Goal: Use online tool/utility: Utilize a website feature to perform a specific function

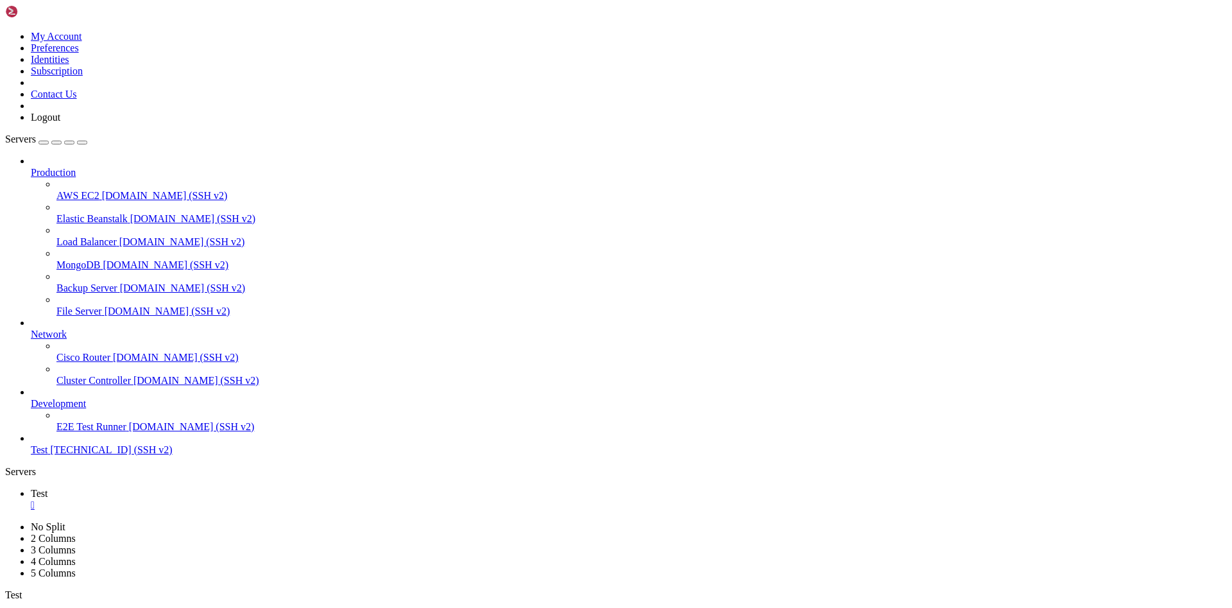
scroll to position [1260, 0]
drag, startPoint x: 242, startPoint y: 755, endPoint x: 346, endPoint y: 900, distance: 178.3
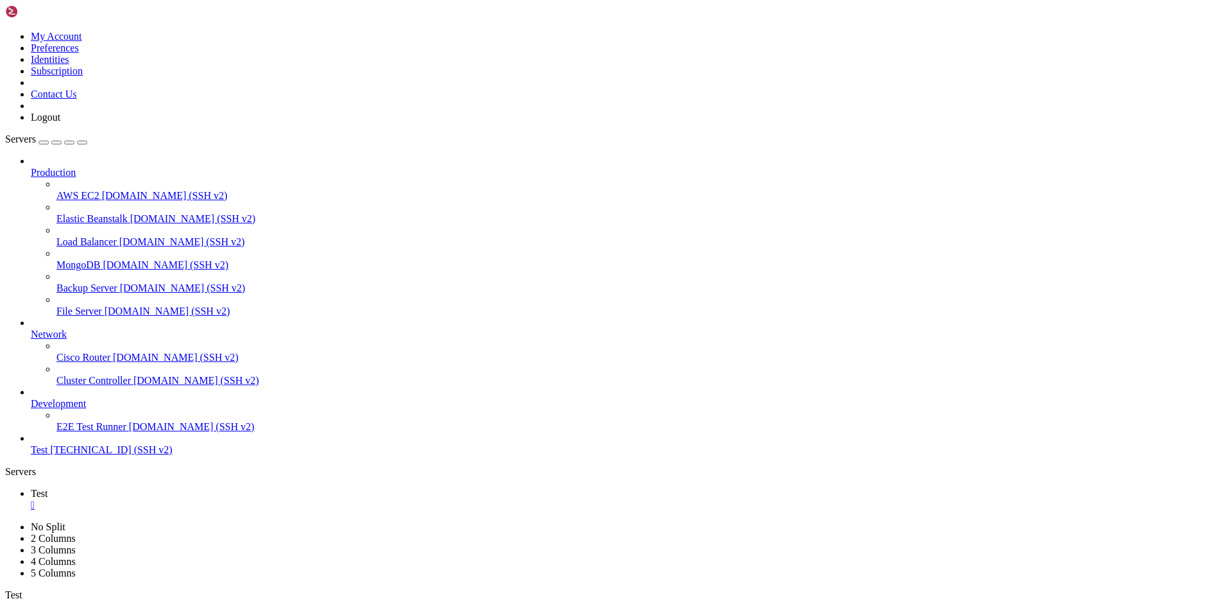
drag, startPoint x: 357, startPoint y: 943, endPoint x: 257, endPoint y: 805, distance: 169.9
drag, startPoint x: 160, startPoint y: 756, endPoint x: 311, endPoint y: 921, distance: 223.5
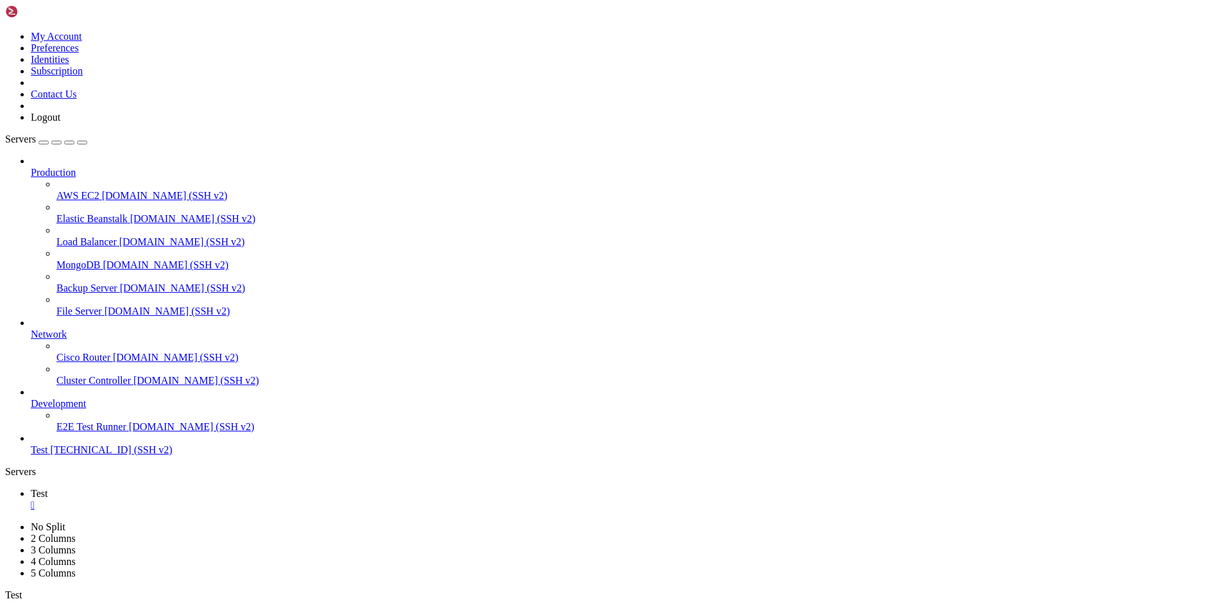
drag, startPoint x: 329, startPoint y: 925, endPoint x: 316, endPoint y: 890, distance: 37.6
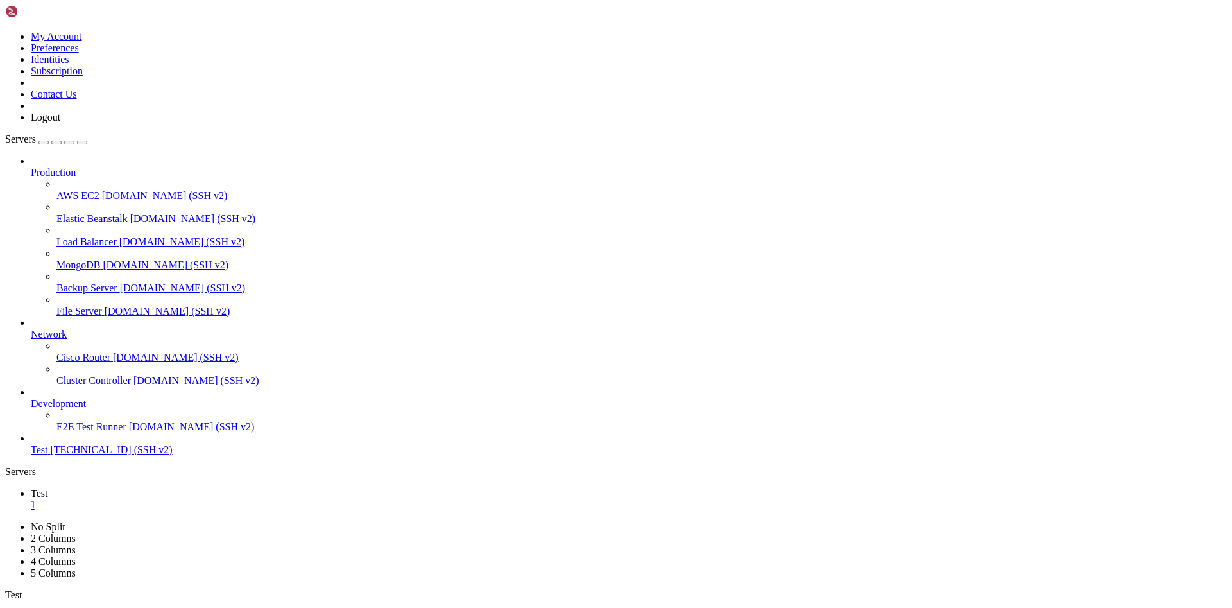
drag, startPoint x: 240, startPoint y: 1007, endPoint x: 252, endPoint y: 1054, distance: 48.4
drag, startPoint x: 205, startPoint y: 758, endPoint x: 338, endPoint y: 1095, distance: 362.7
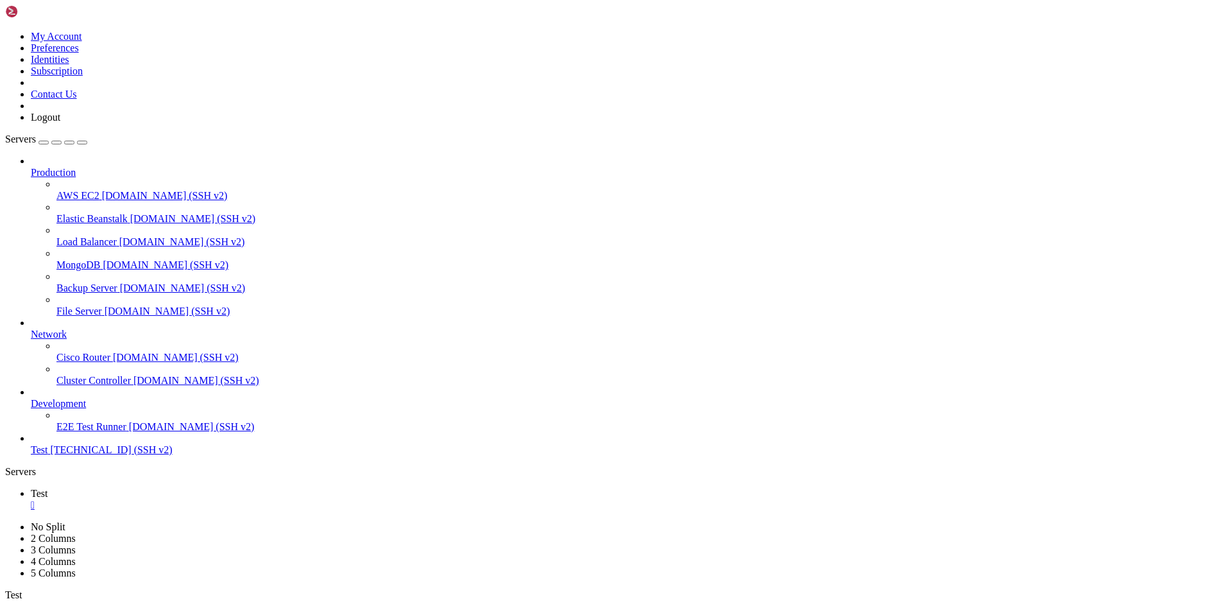
drag, startPoint x: 141, startPoint y: 774, endPoint x: 239, endPoint y: 1148, distance: 386.8
drag, startPoint x: 284, startPoint y: 1163, endPoint x: 109, endPoint y: 872, distance: 339.9
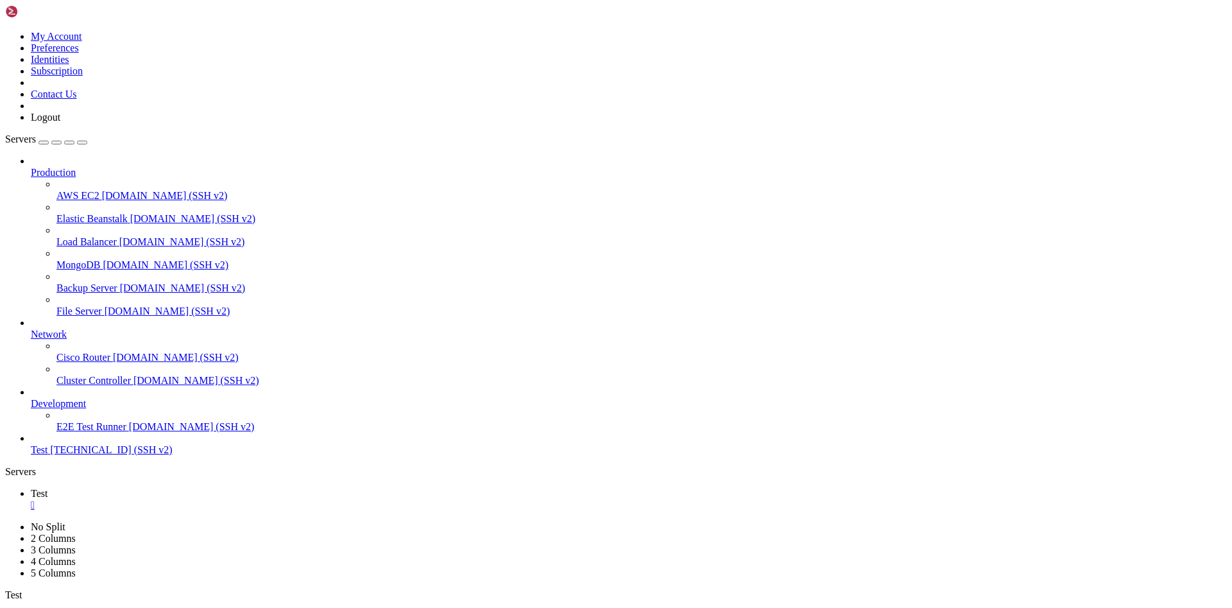
click at [47, 455] on span "Test" at bounding box center [39, 449] width 17 height 11
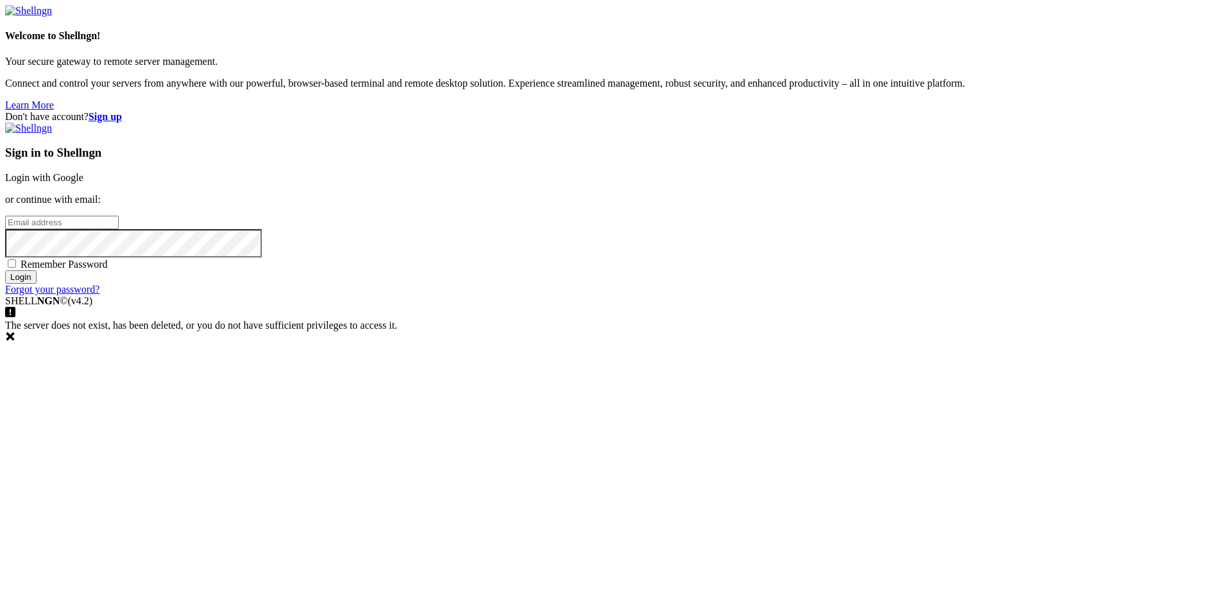
click at [15, 341] on icon at bounding box center [10, 336] width 10 height 10
click at [83, 183] on link "Login with Google" at bounding box center [44, 177] width 78 height 11
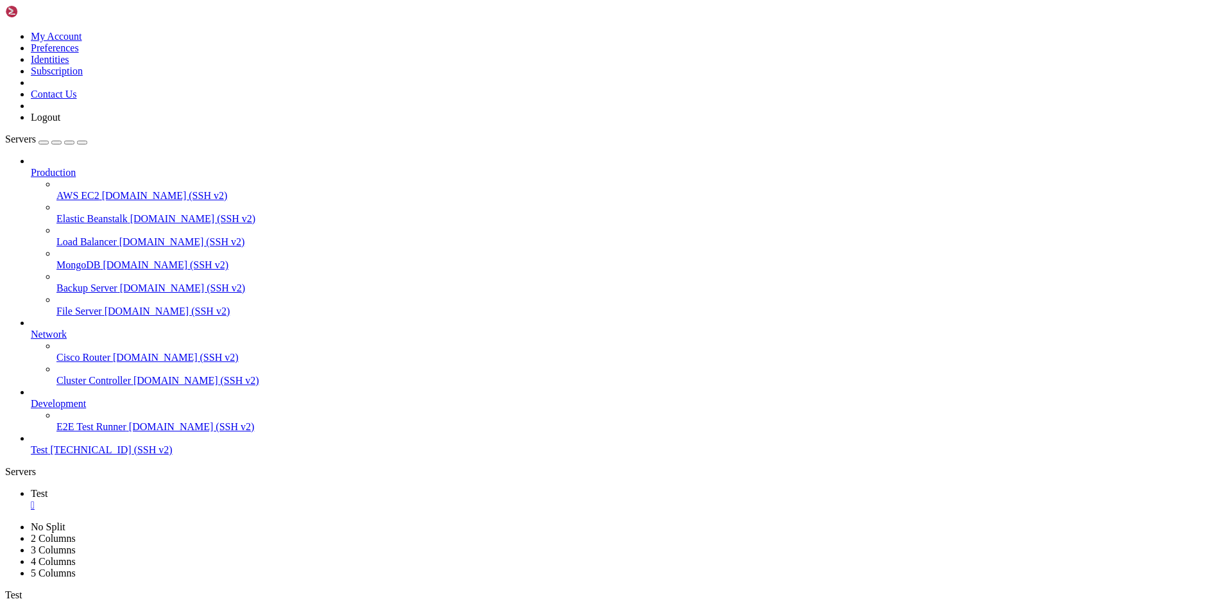
scroll to position [1260, 0]
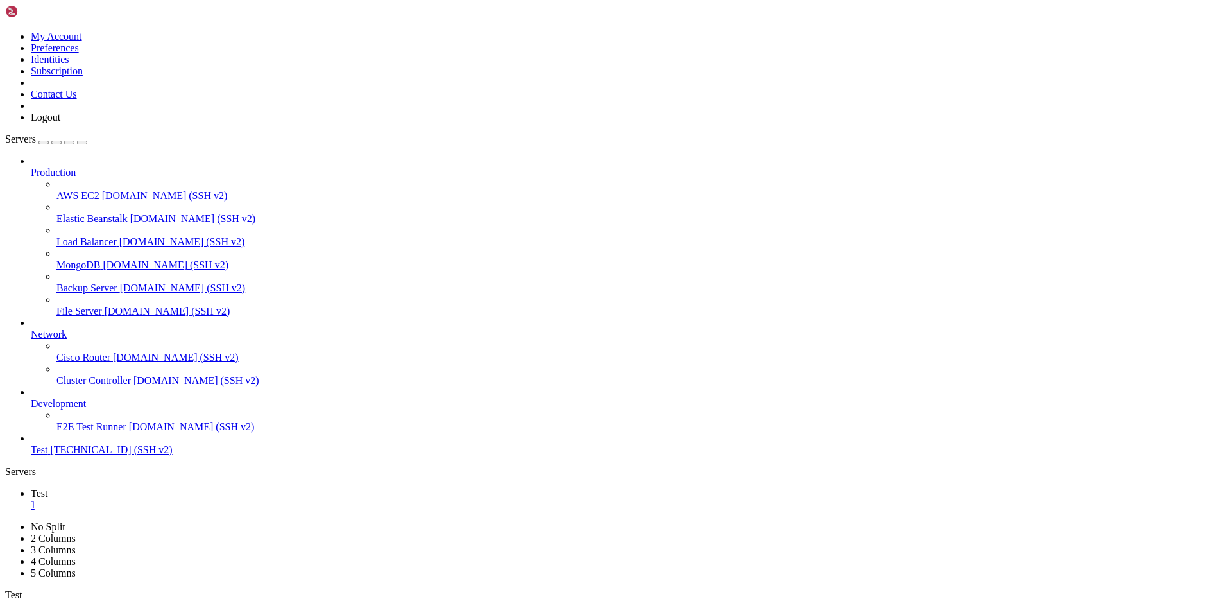
scroll to position [1580, 0]
click at [71, 455] on span "[TECHNICAL_ID] (SSH v2)" at bounding box center [111, 449] width 122 height 11
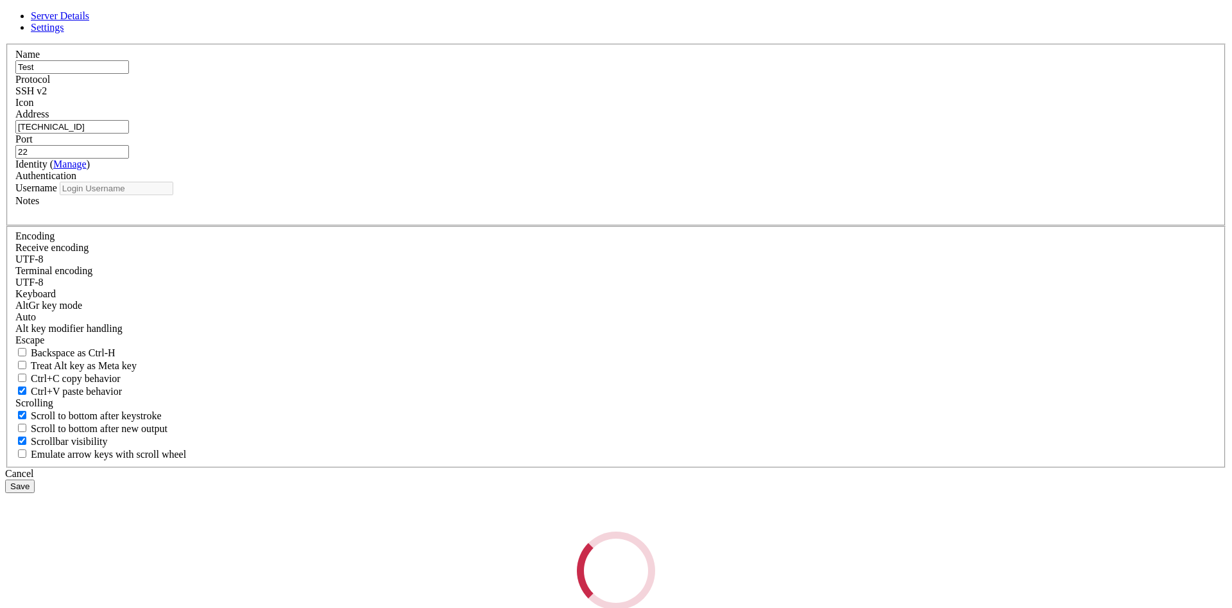
type input "thorsten_reiser"
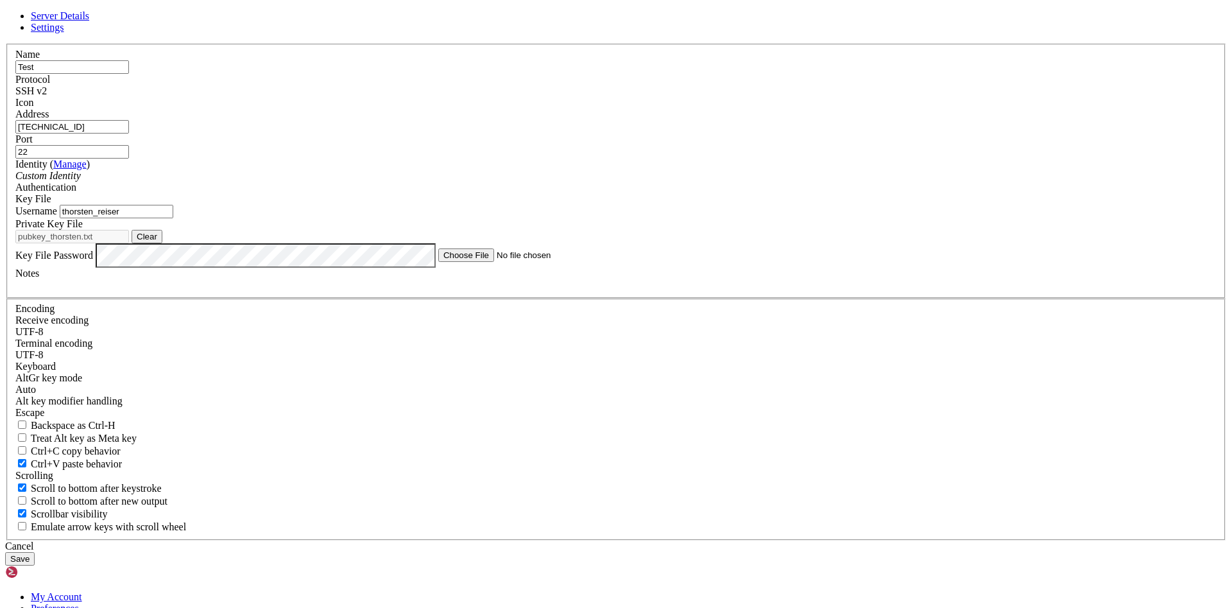
click at [1056, 433] on div "Server Details Settings Name Test Protocol SSH v2 Icon" at bounding box center [616, 287] width 1222 height 555
click at [348, 368] on div "Server Details Settings Name Test Protocol SSH v2 Icon" at bounding box center [616, 287] width 1222 height 555
click at [5, 44] on icon at bounding box center [5, 44] width 0 height 0
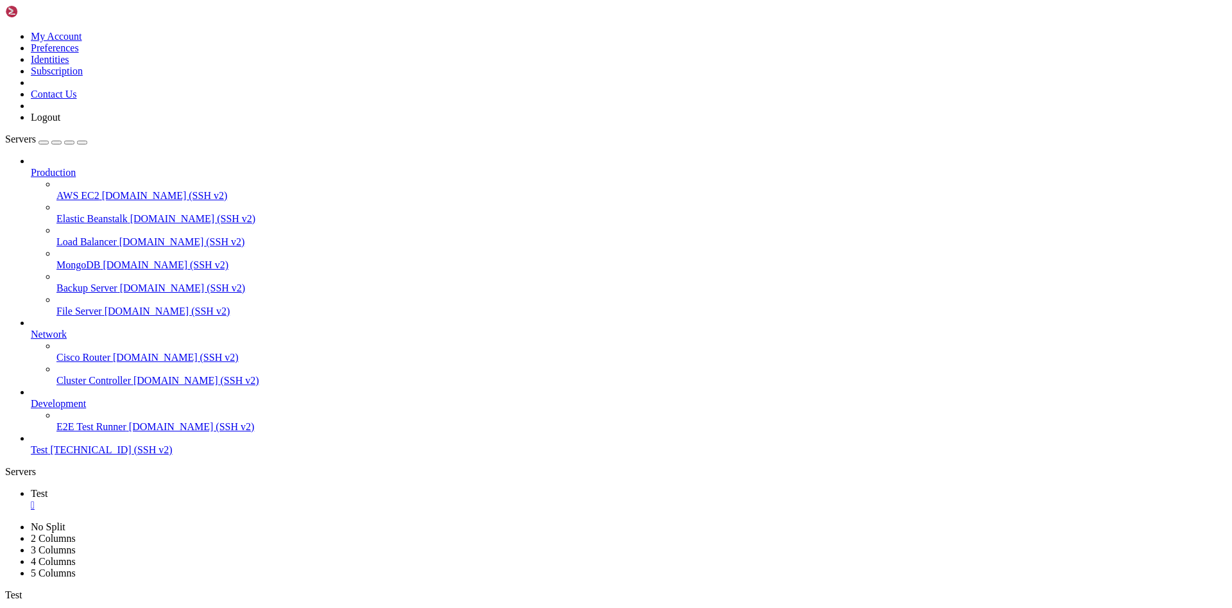
copy x-row "pub"
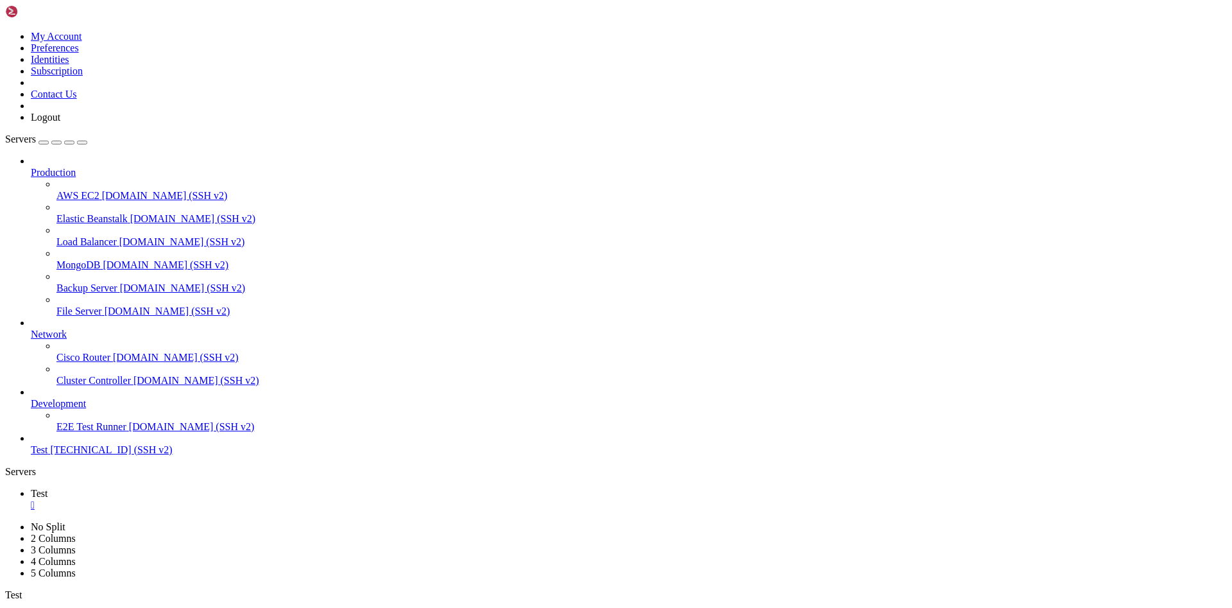
paste textarea "id_[DOMAIN_NAME]"
type textarea "id_[DOMAIN_NAME]"
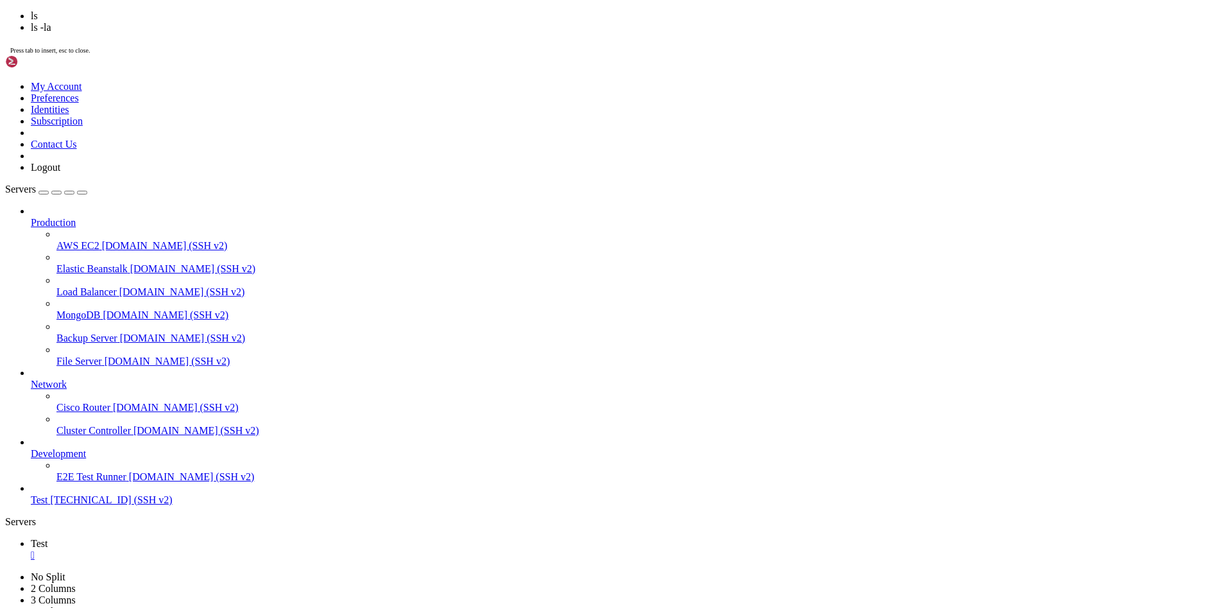
click at [209, 549] on div "" at bounding box center [629, 555] width 1196 height 12
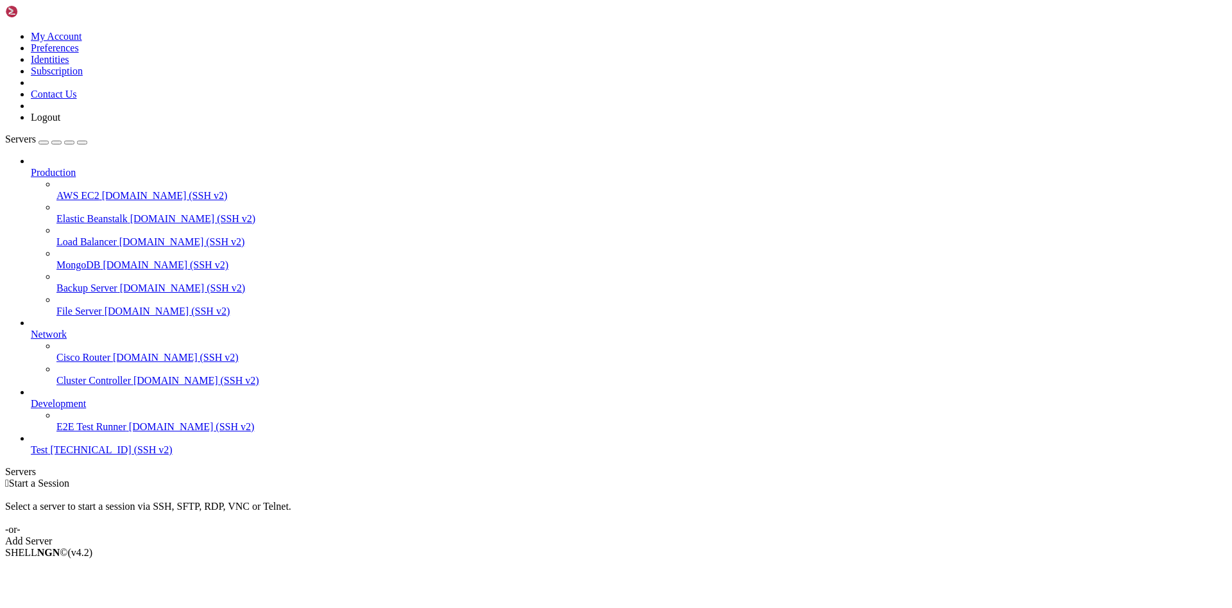
click at [556, 477] on div " Start a Session Select a server to start a session via SSH, SFTP, RDP, VNC or…" at bounding box center [616, 511] width 1222 height 69
click at [47, 455] on span "Test" at bounding box center [39, 449] width 17 height 11
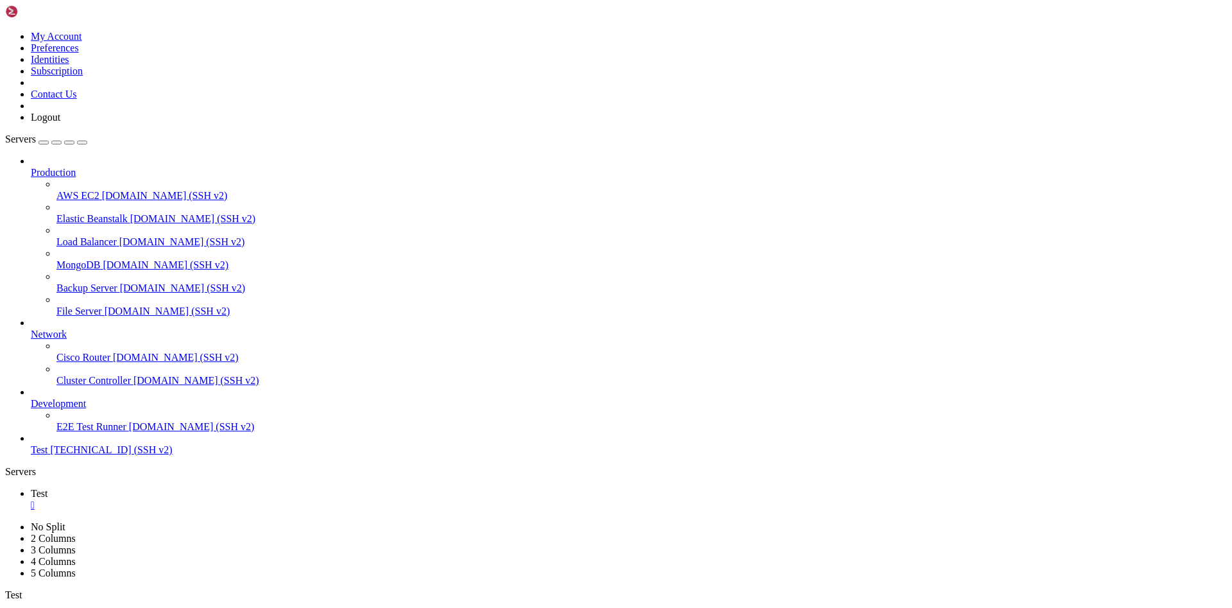
scroll to position [0, 0]
drag, startPoint x: 522, startPoint y: 984, endPoint x: 645, endPoint y: 902, distance: 147.2
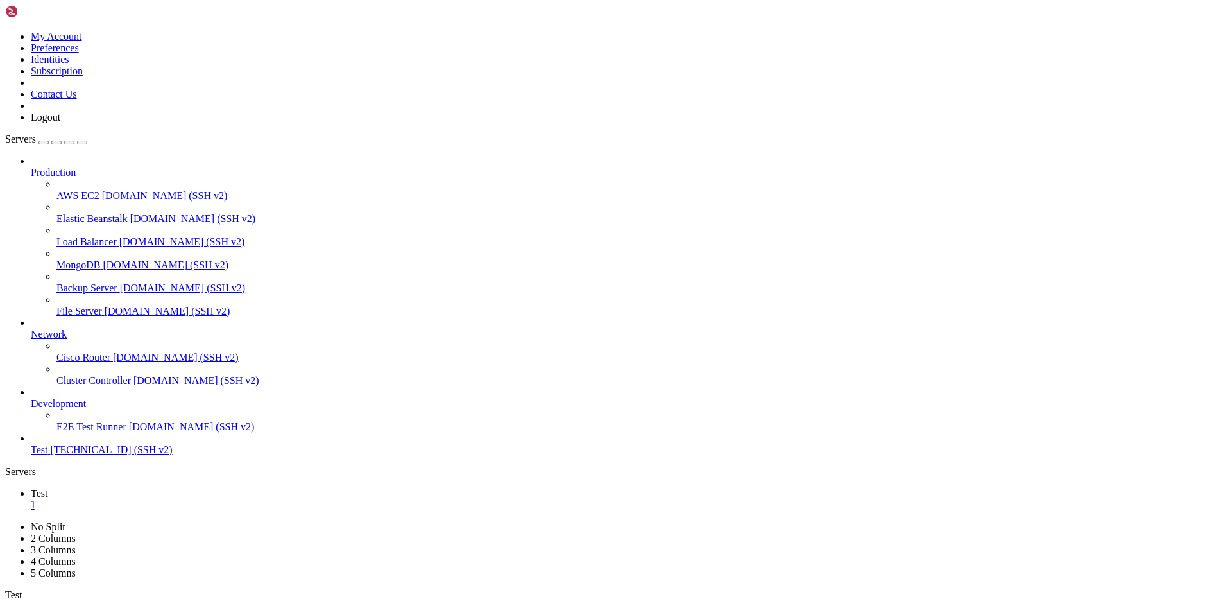
drag, startPoint x: 768, startPoint y: 1047, endPoint x: 760, endPoint y: 1077, distance: 31.1
